Goal: Information Seeking & Learning: Learn about a topic

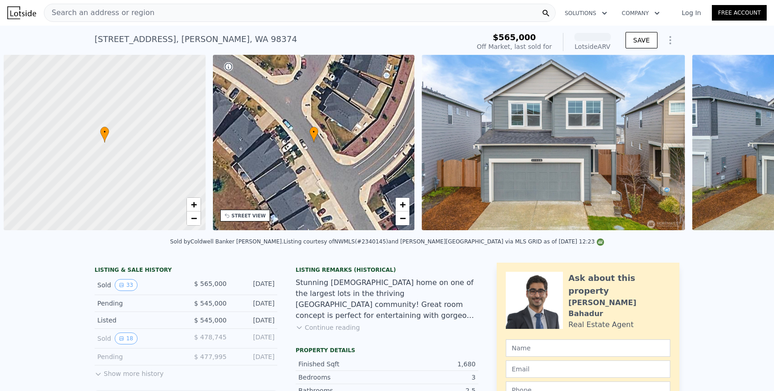
scroll to position [0, 4]
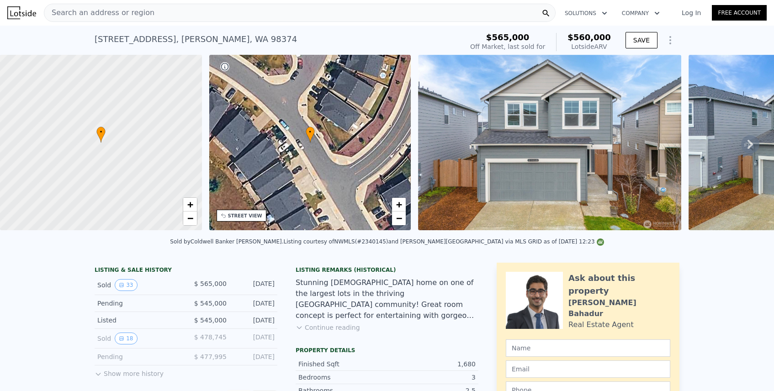
click at [689, 15] on link "Log In" at bounding box center [690, 12] width 41 height 9
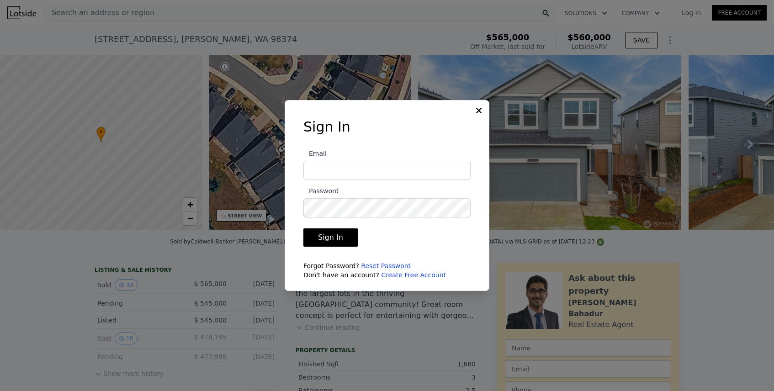
type input "[PERSON_NAME][EMAIL_ADDRESS][PERSON_NAME][DOMAIN_NAME]"
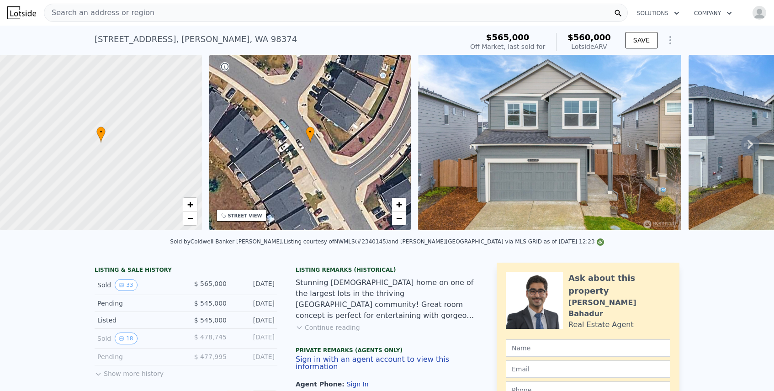
click at [151, 17] on div "Search an address or region" at bounding box center [336, 13] width 584 height 18
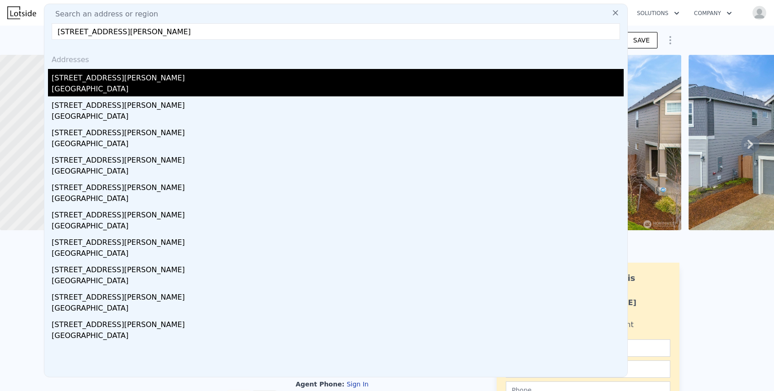
type input "[STREET_ADDRESS][PERSON_NAME]"
click at [119, 82] on div "[STREET_ADDRESS][PERSON_NAME]" at bounding box center [338, 76] width 572 height 15
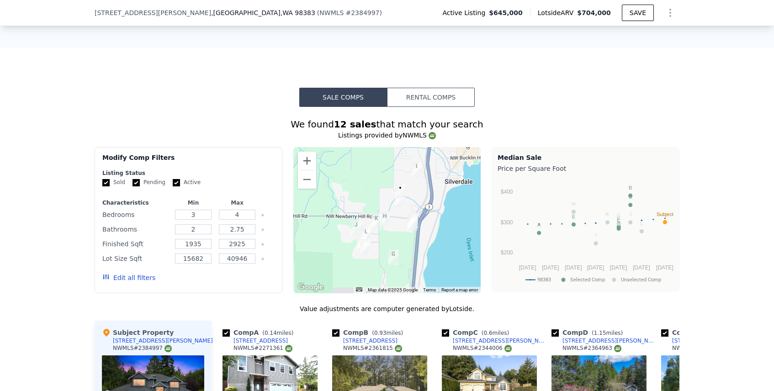
scroll to position [703, 0]
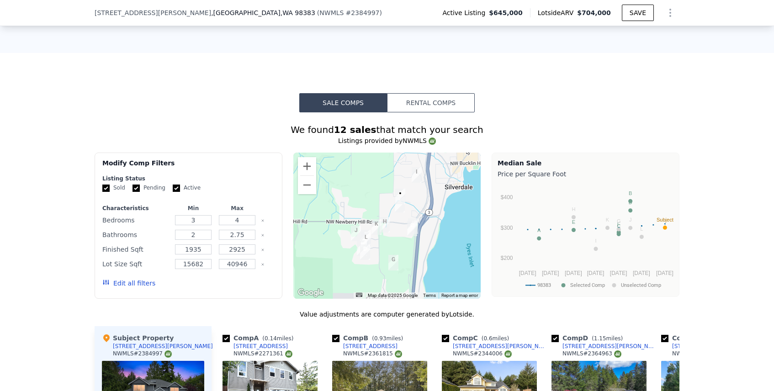
click at [420, 97] on button "Rental Comps" at bounding box center [431, 102] width 88 height 19
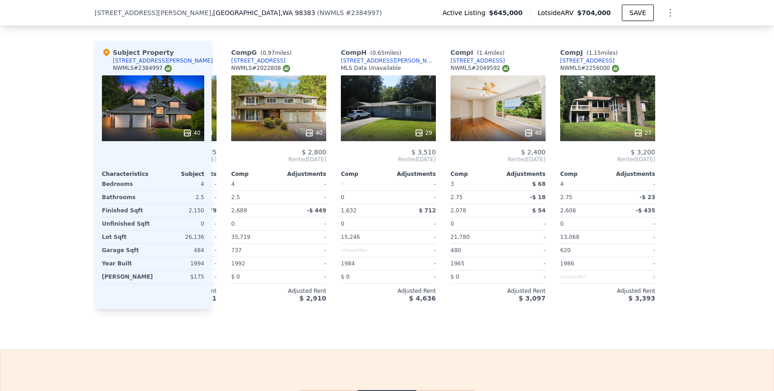
scroll to position [0, 650]
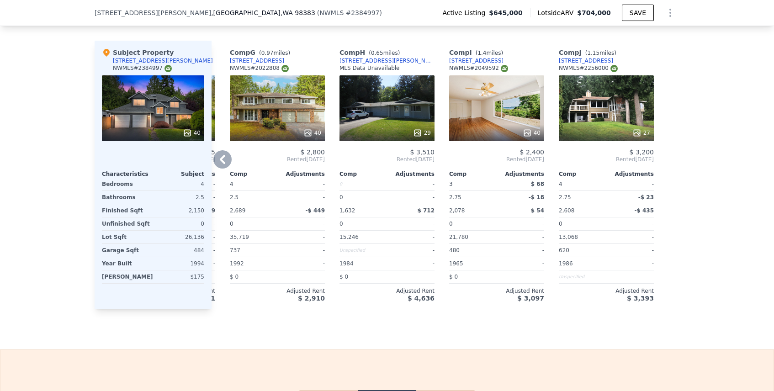
click at [385, 115] on div "29" at bounding box center [386, 108] width 95 height 66
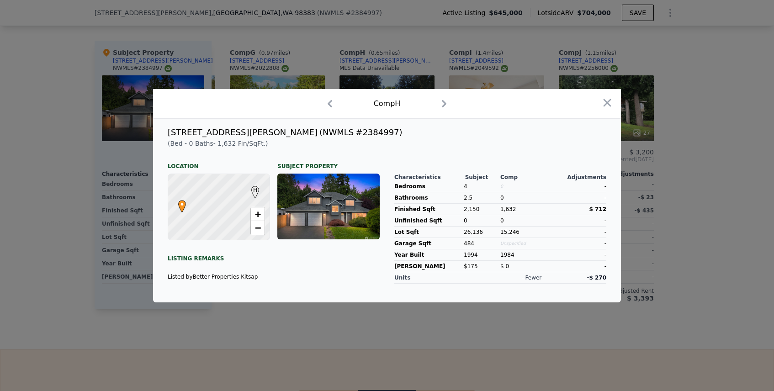
scroll to position [0, 0]
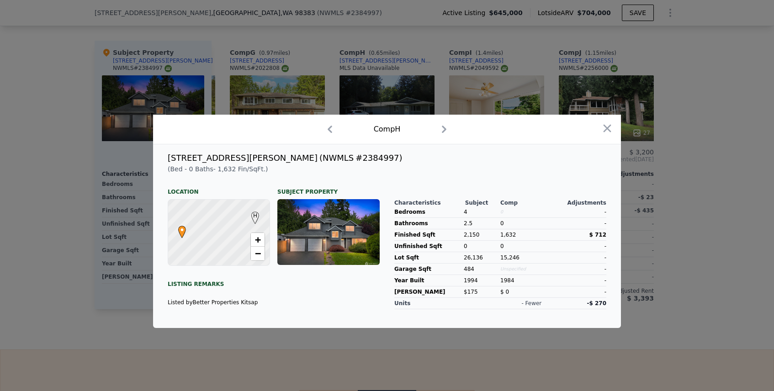
click at [443, 132] on icon "button" at bounding box center [444, 129] width 5 height 7
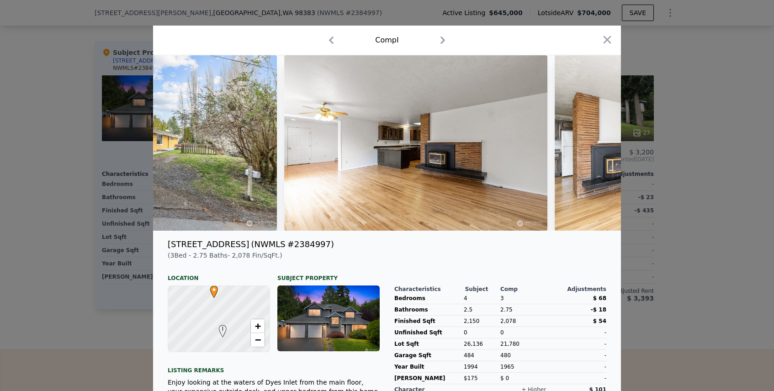
scroll to position [0, 153]
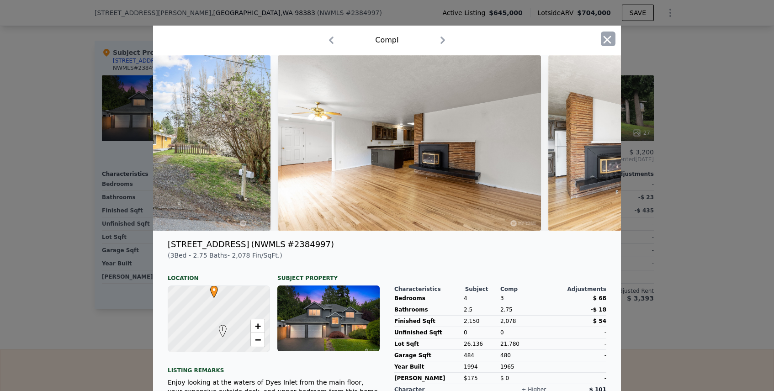
click at [607, 40] on icon "button" at bounding box center [607, 40] width 8 height 8
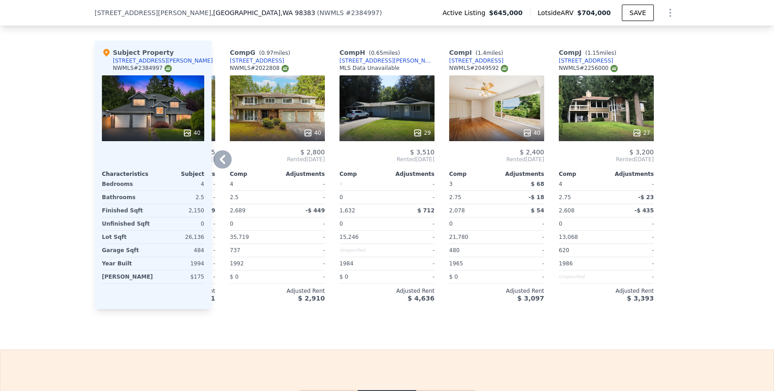
scroll to position [979, 0]
